Goal: Check status: Check status

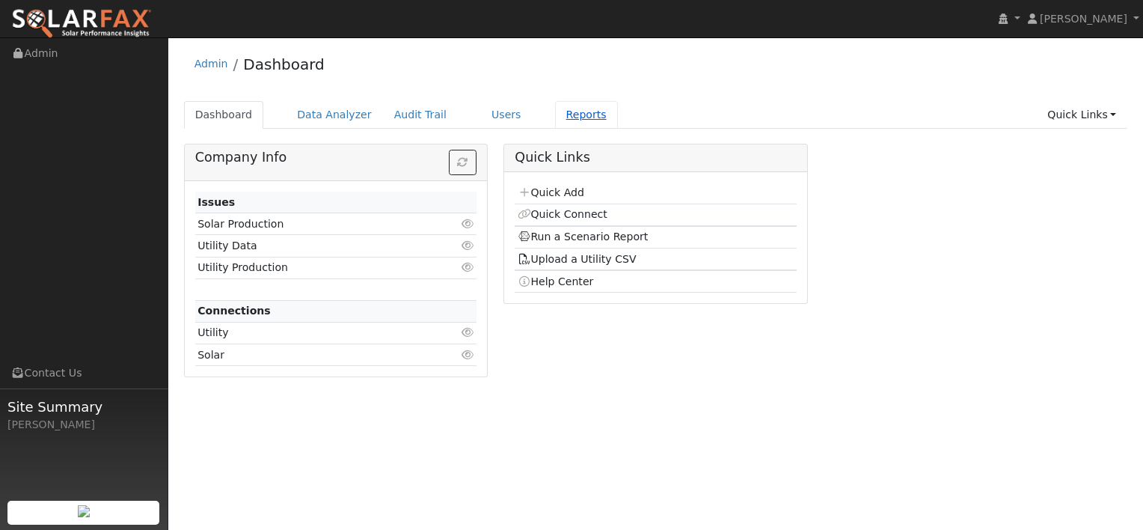
click at [563, 114] on link "Reports" at bounding box center [586, 115] width 63 height 28
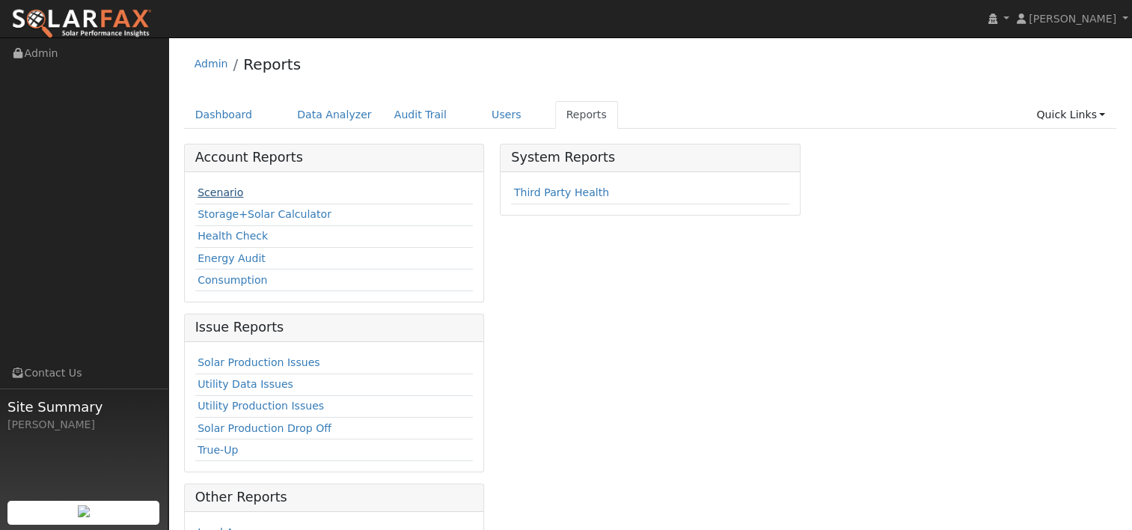
click at [220, 189] on link "Scenario" at bounding box center [220, 192] width 46 height 12
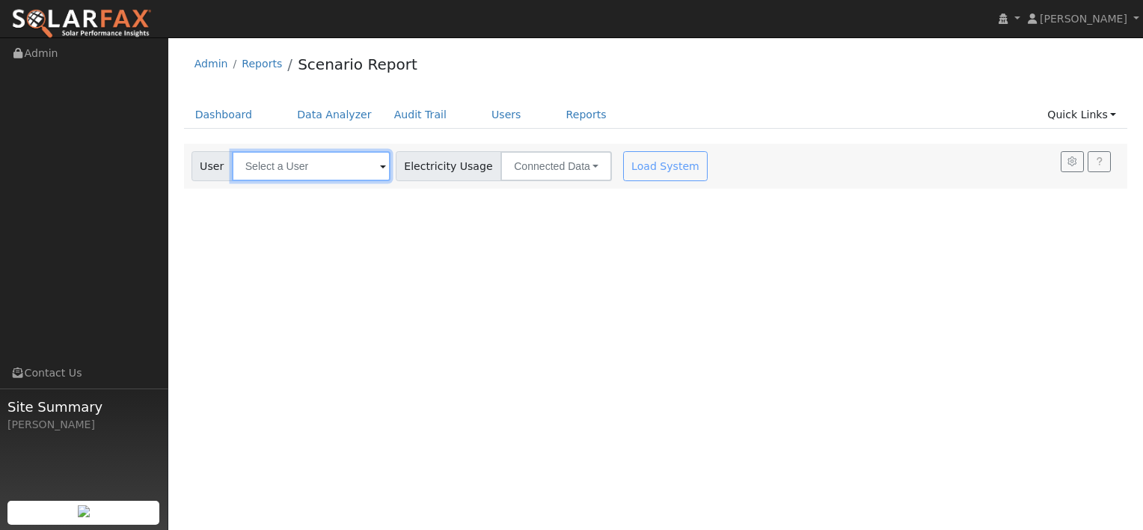
click at [278, 168] on input "text" at bounding box center [311, 166] width 159 height 30
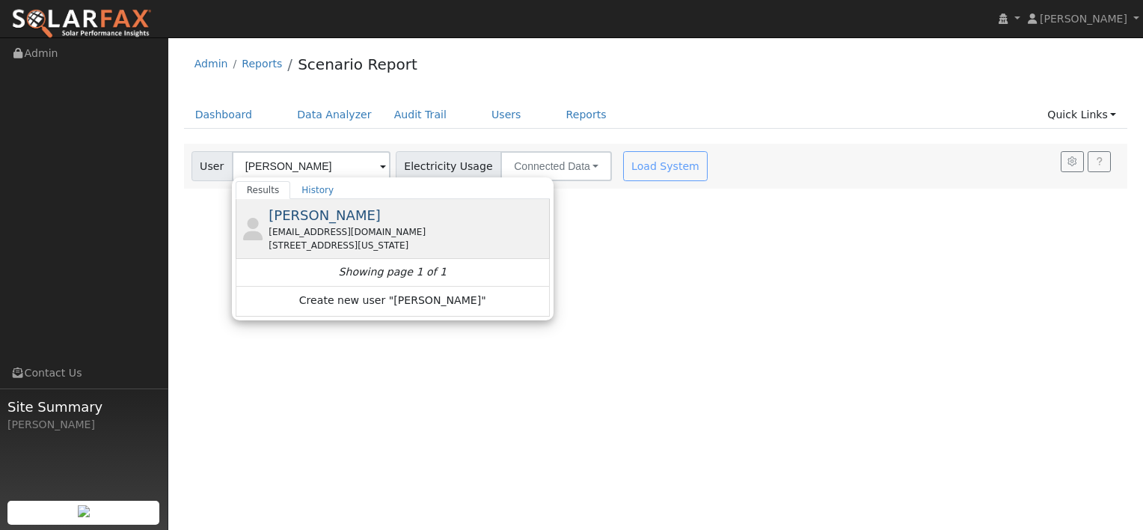
click at [329, 220] on span "[PERSON_NAME]" at bounding box center [325, 215] width 112 height 16
type input "[PERSON_NAME]"
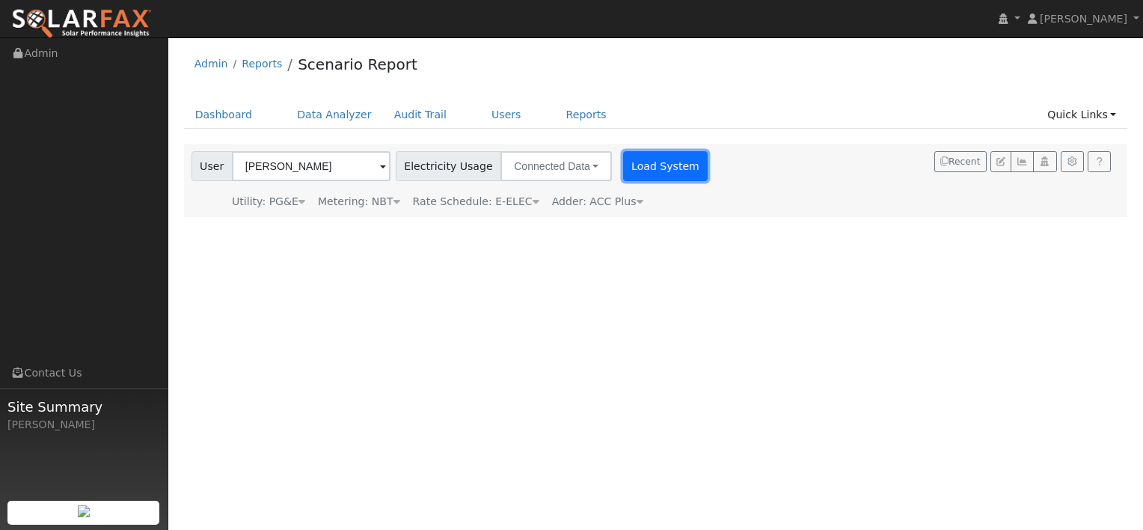
click at [637, 168] on button "Load System" at bounding box center [665, 166] width 85 height 30
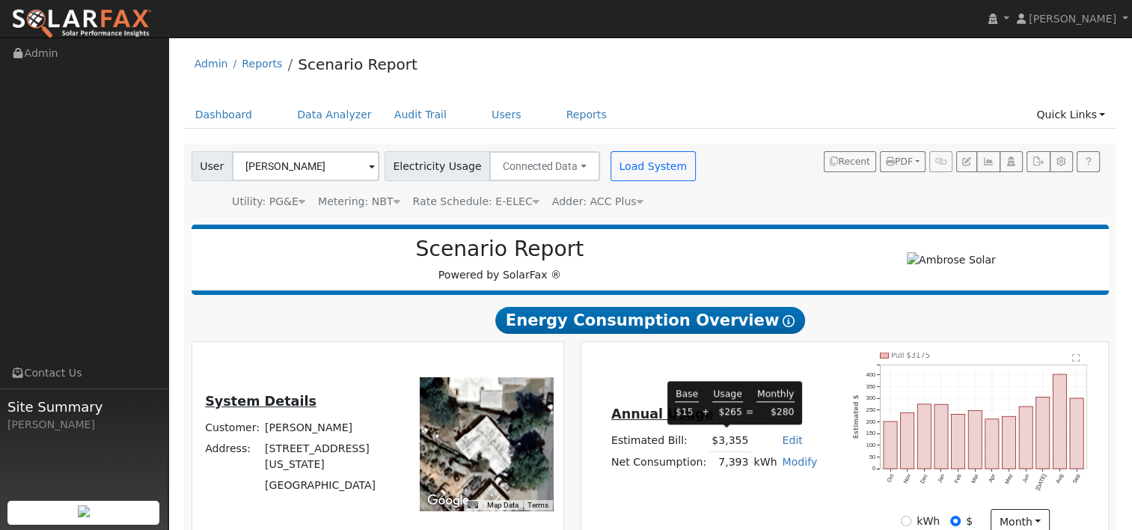
scroll to position [190, 0]
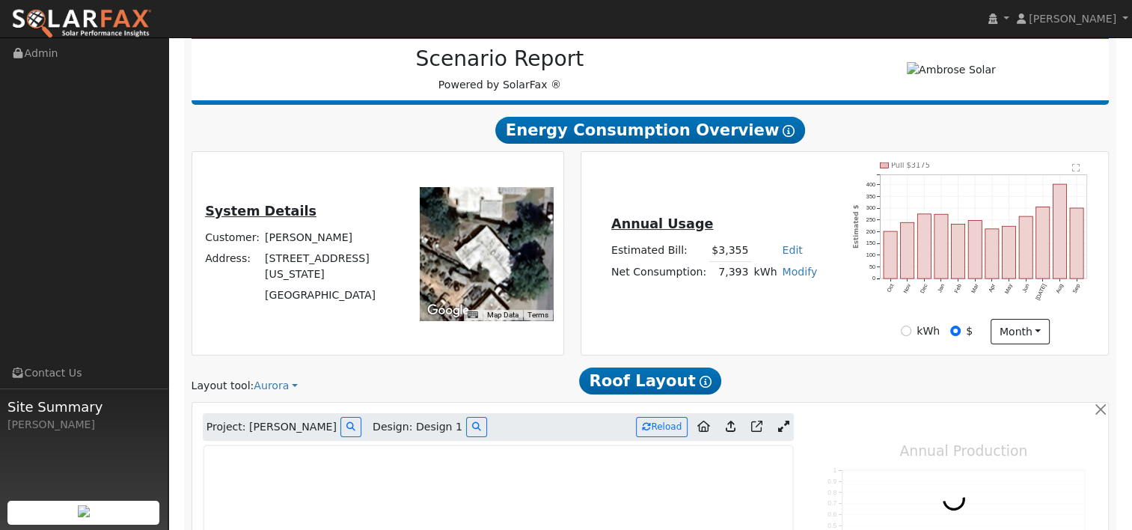
type input "9805"
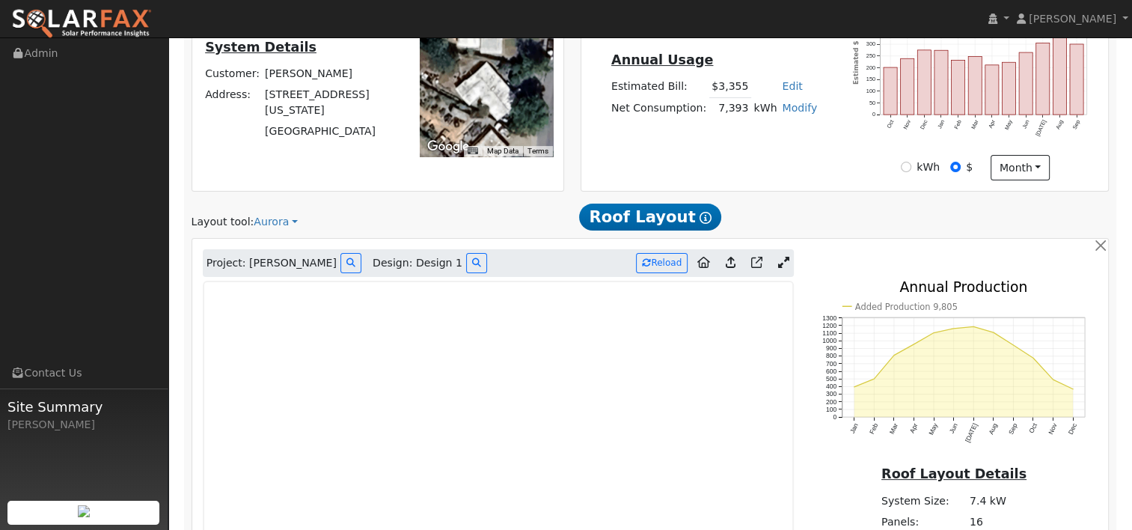
scroll to position [405, 0]
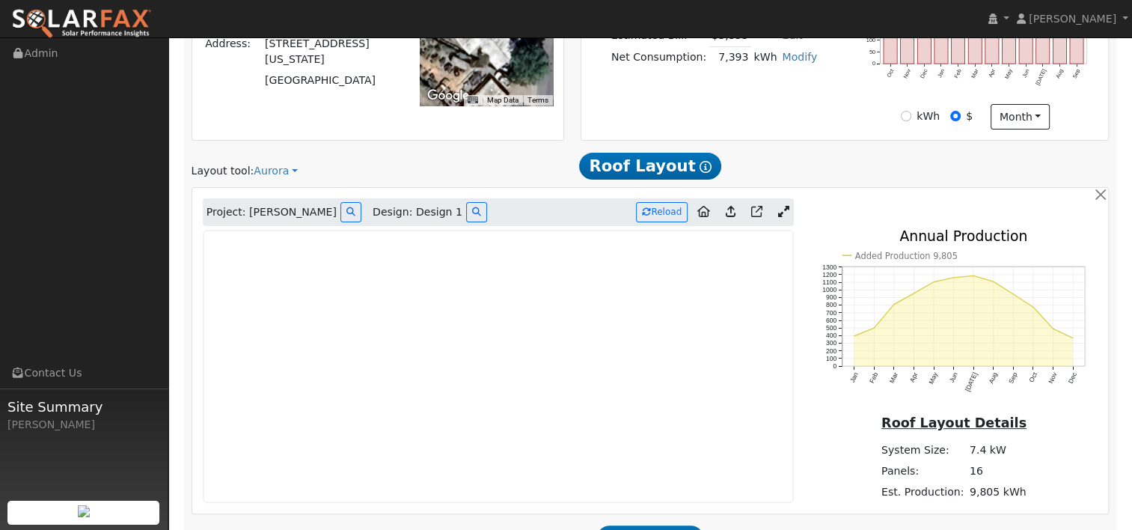
click at [783, 209] on icon at bounding box center [782, 211] width 11 height 11
